Goal: Transaction & Acquisition: Purchase product/service

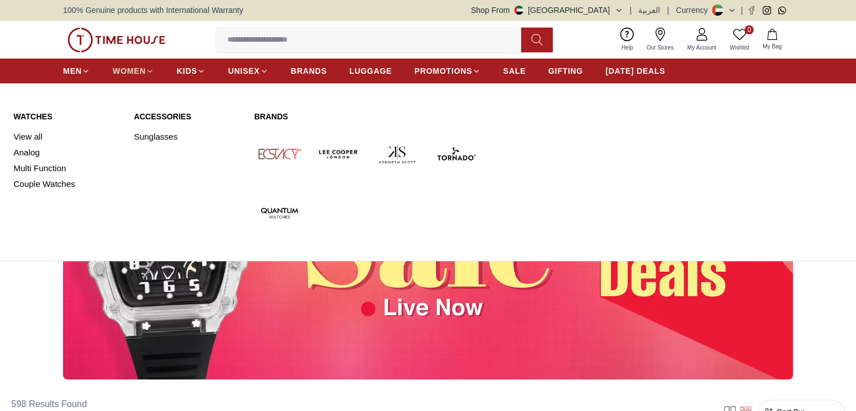
click at [126, 69] on span "WOMEN" at bounding box center [129, 70] width 33 height 11
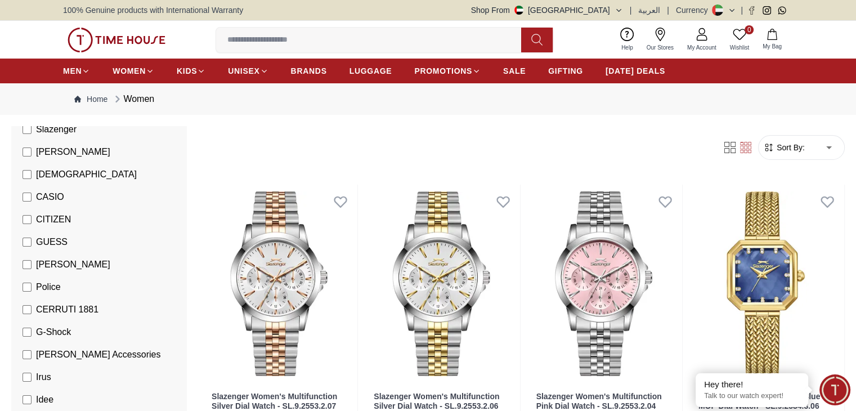
scroll to position [169, 0]
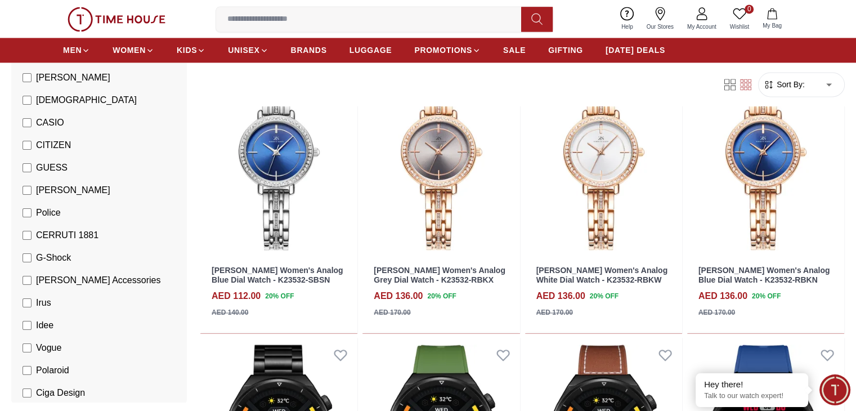
scroll to position [1970, 0]
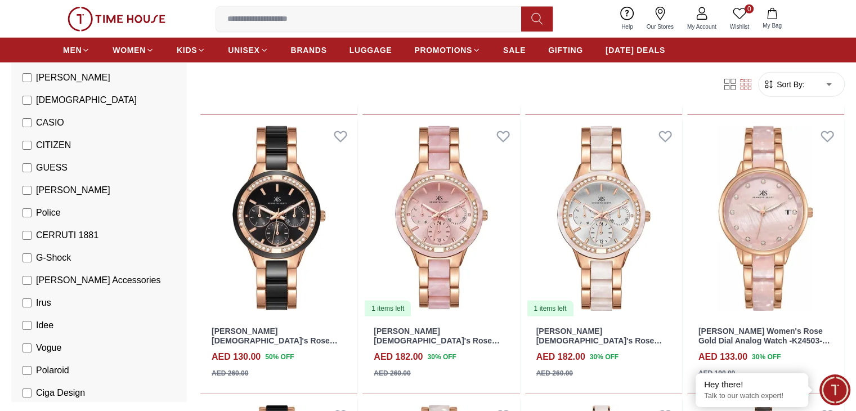
scroll to position [3152, 0]
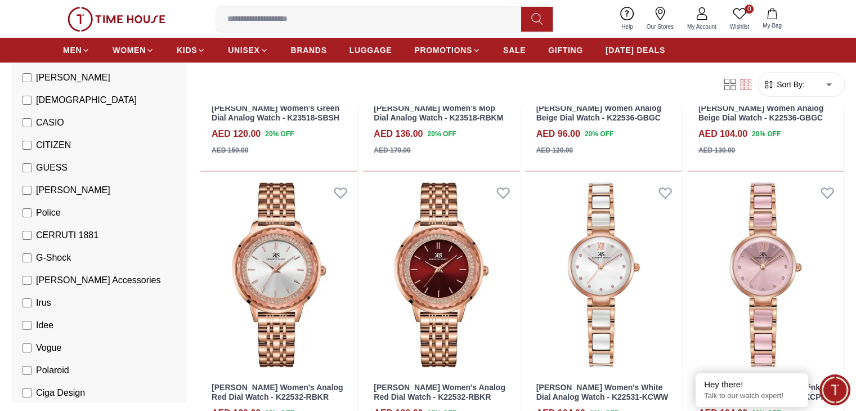
scroll to position [5066, 0]
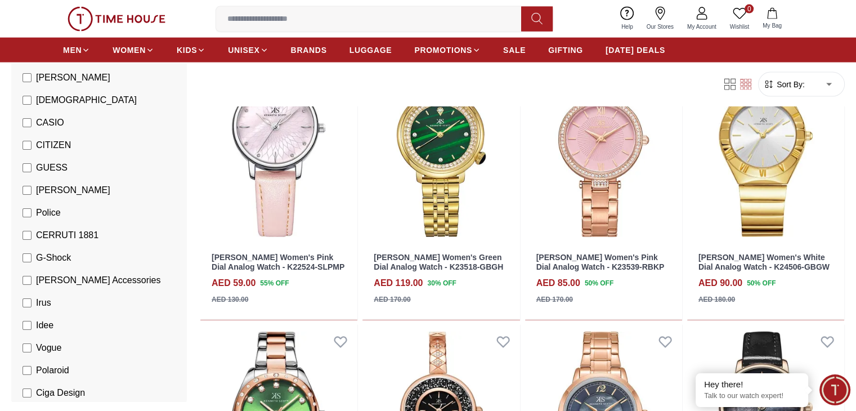
scroll to position [6868, 0]
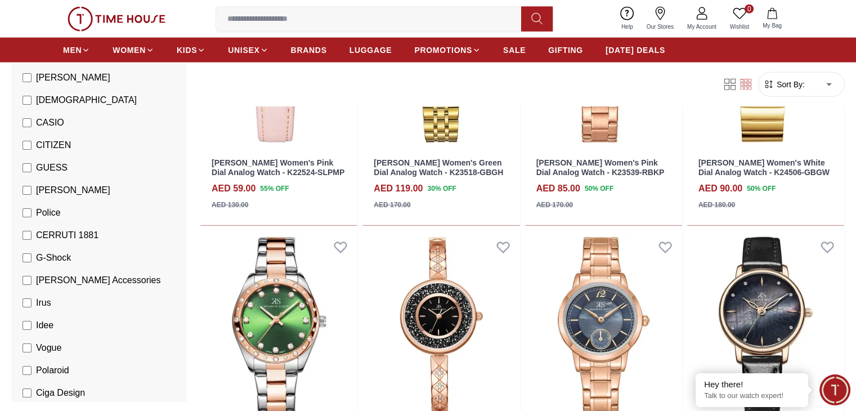
scroll to position [7036, 0]
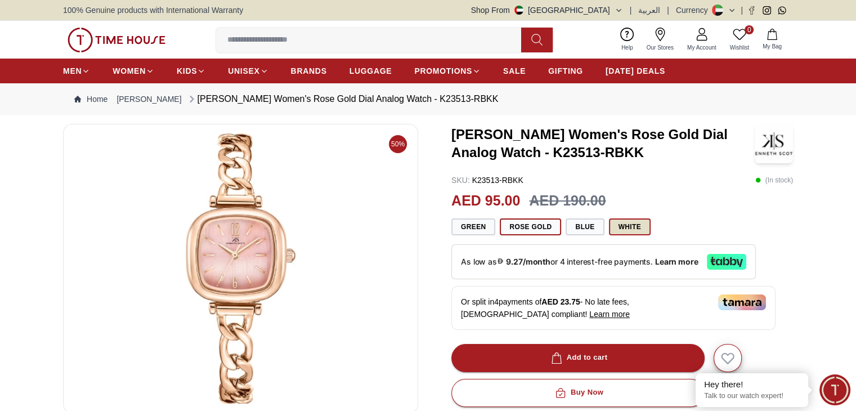
click at [630, 225] on button "White" at bounding box center [630, 226] width 42 height 17
